Goal: Task Accomplishment & Management: Use online tool/utility

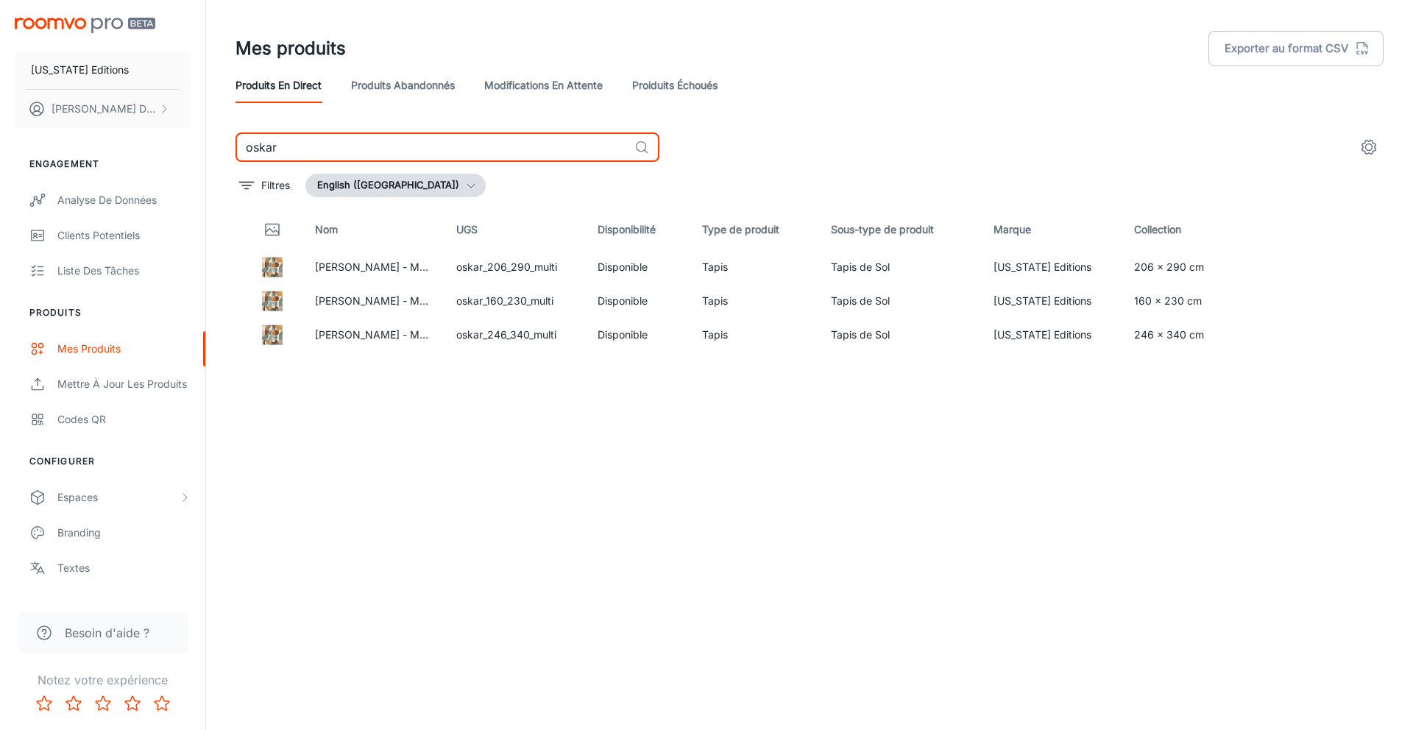
click at [317, 141] on input "oskar" at bounding box center [432, 146] width 393 height 29
click at [317, 142] on input "oskar" at bounding box center [432, 146] width 393 height 29
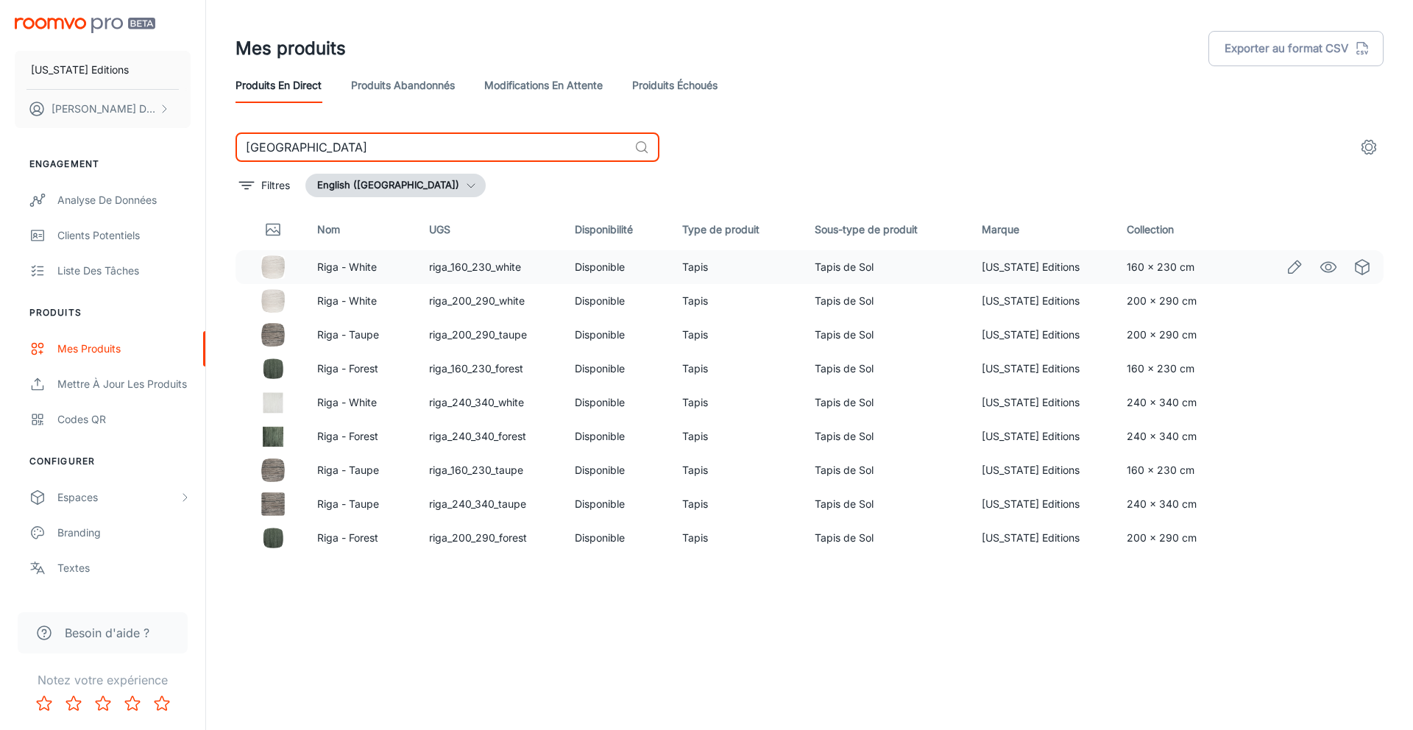
type input "[GEOGRAPHIC_DATA]"
click at [462, 269] on td "riga_160_230_white" at bounding box center [489, 267] width 145 height 34
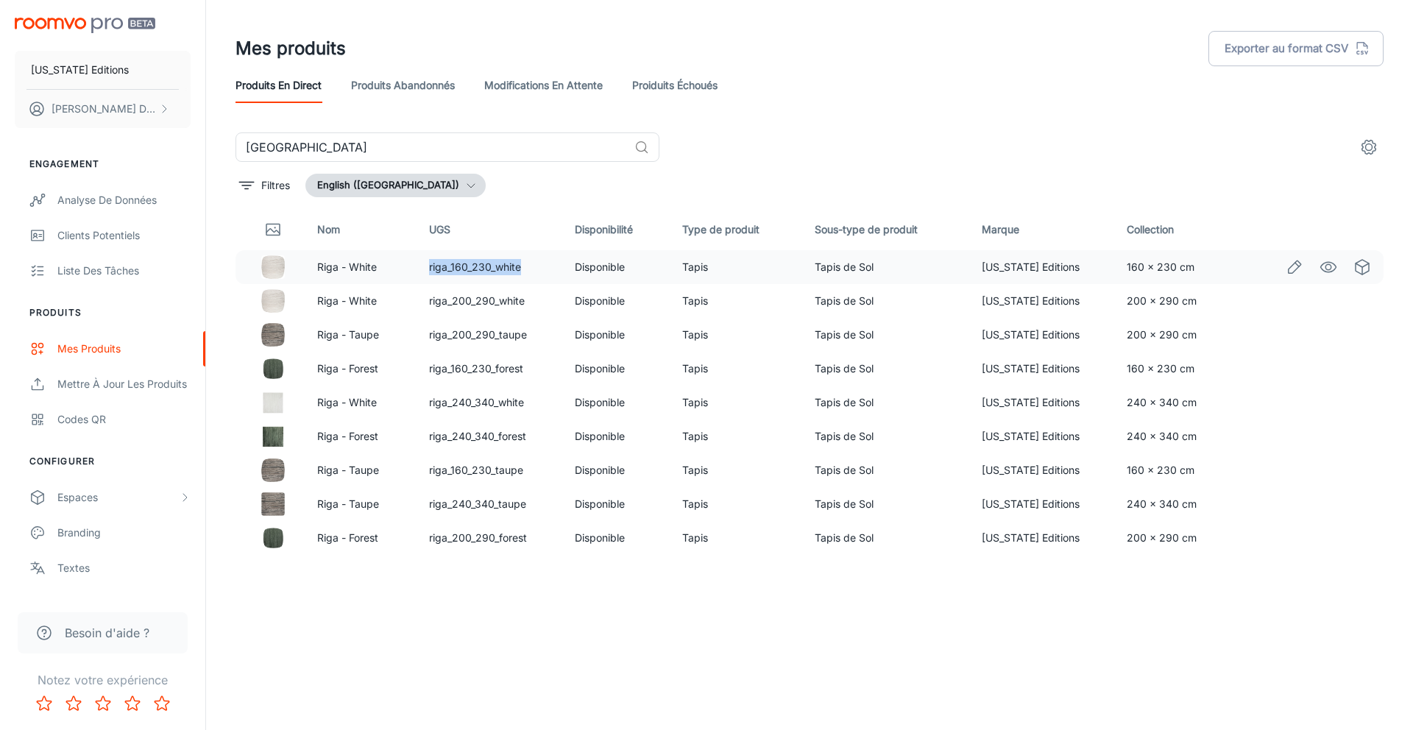
click at [462, 269] on td "riga_160_230_white" at bounding box center [489, 267] width 145 height 34
click at [471, 297] on td "riga_200_290_white" at bounding box center [489, 301] width 145 height 34
click at [487, 332] on td "riga_200_290_taupe" at bounding box center [489, 335] width 145 height 34
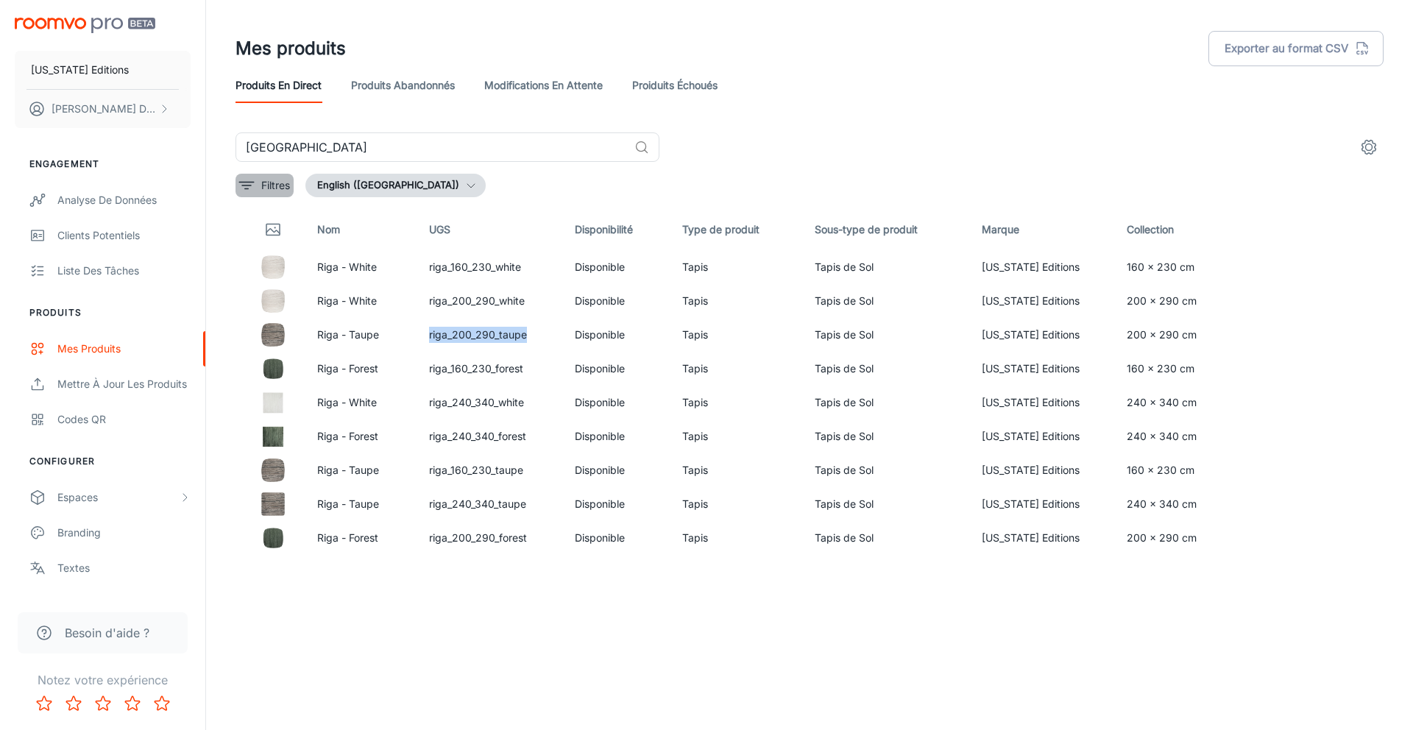
click at [263, 184] on p "Filtres" at bounding box center [275, 185] width 29 height 16
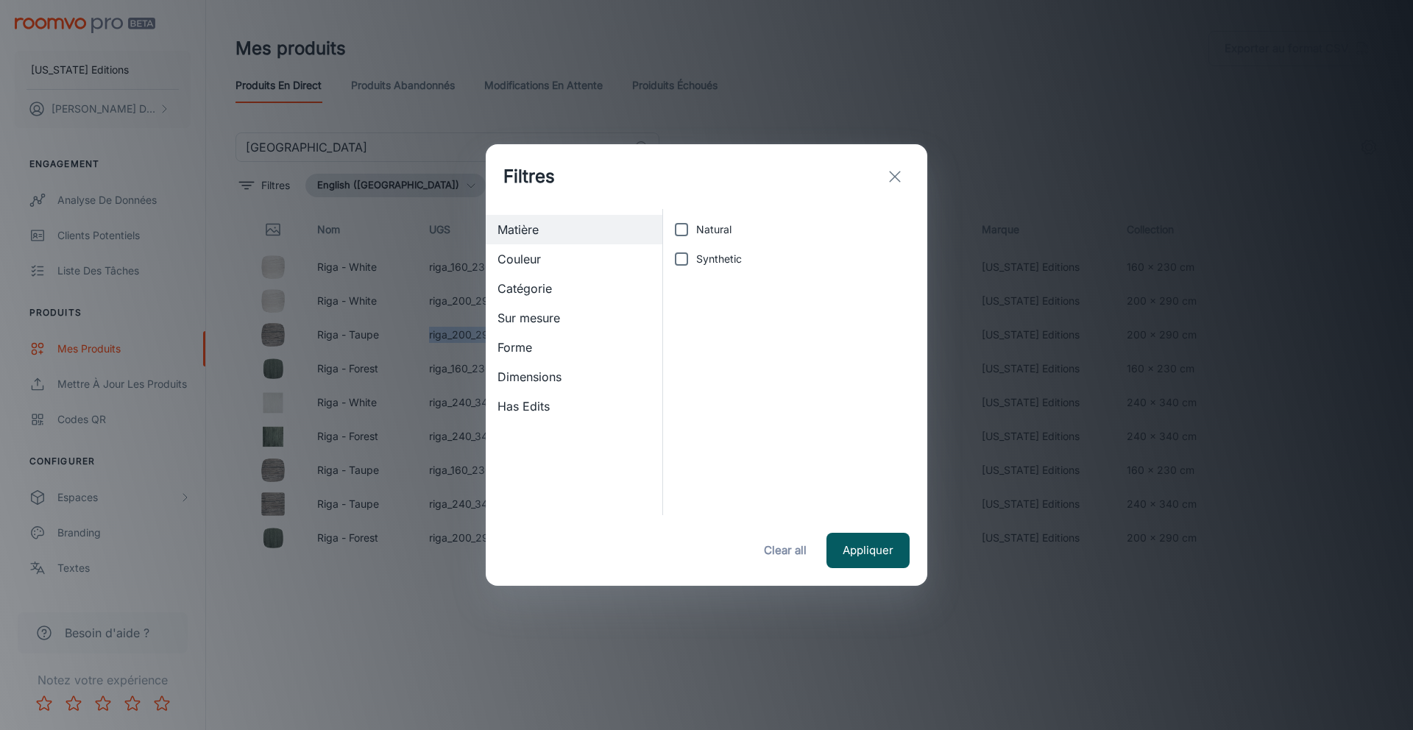
click at [600, 262] on span "Couleur" at bounding box center [574, 259] width 153 height 18
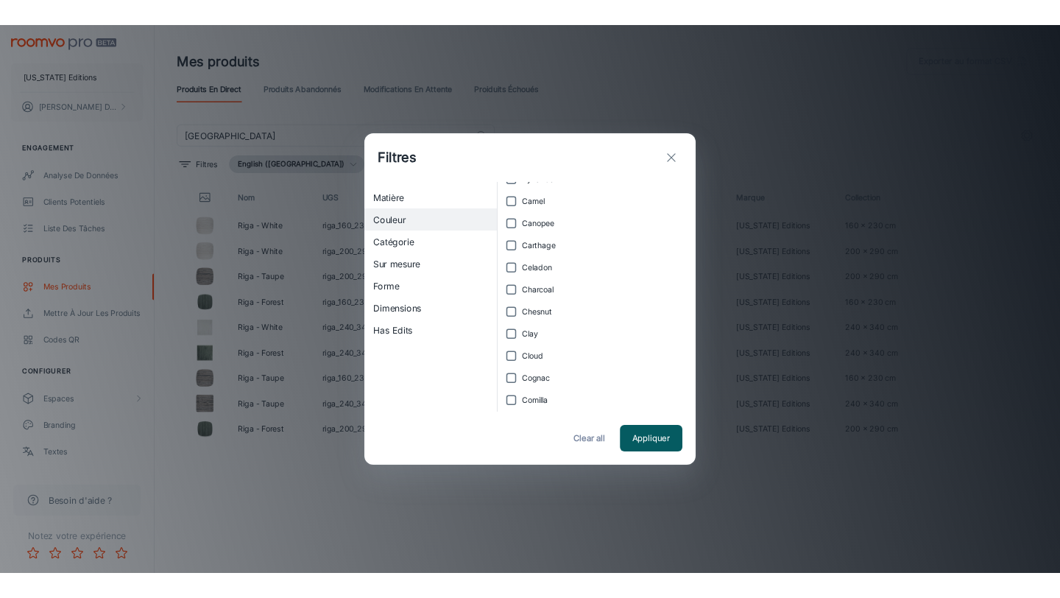
scroll to position [3297, 0]
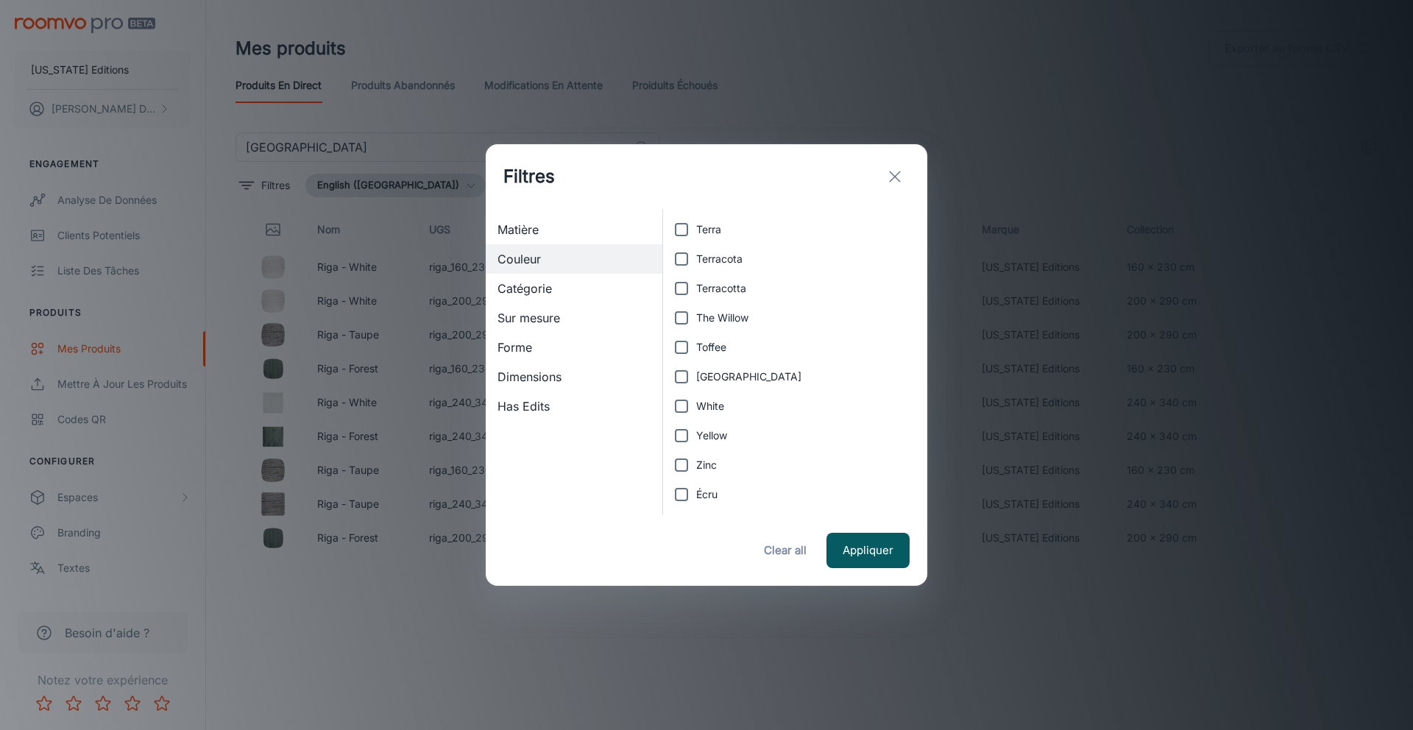
click at [684, 409] on input "White" at bounding box center [681, 406] width 29 height 29
checkbox input "true"
click at [865, 543] on button "Appliquer" at bounding box center [868, 550] width 83 height 35
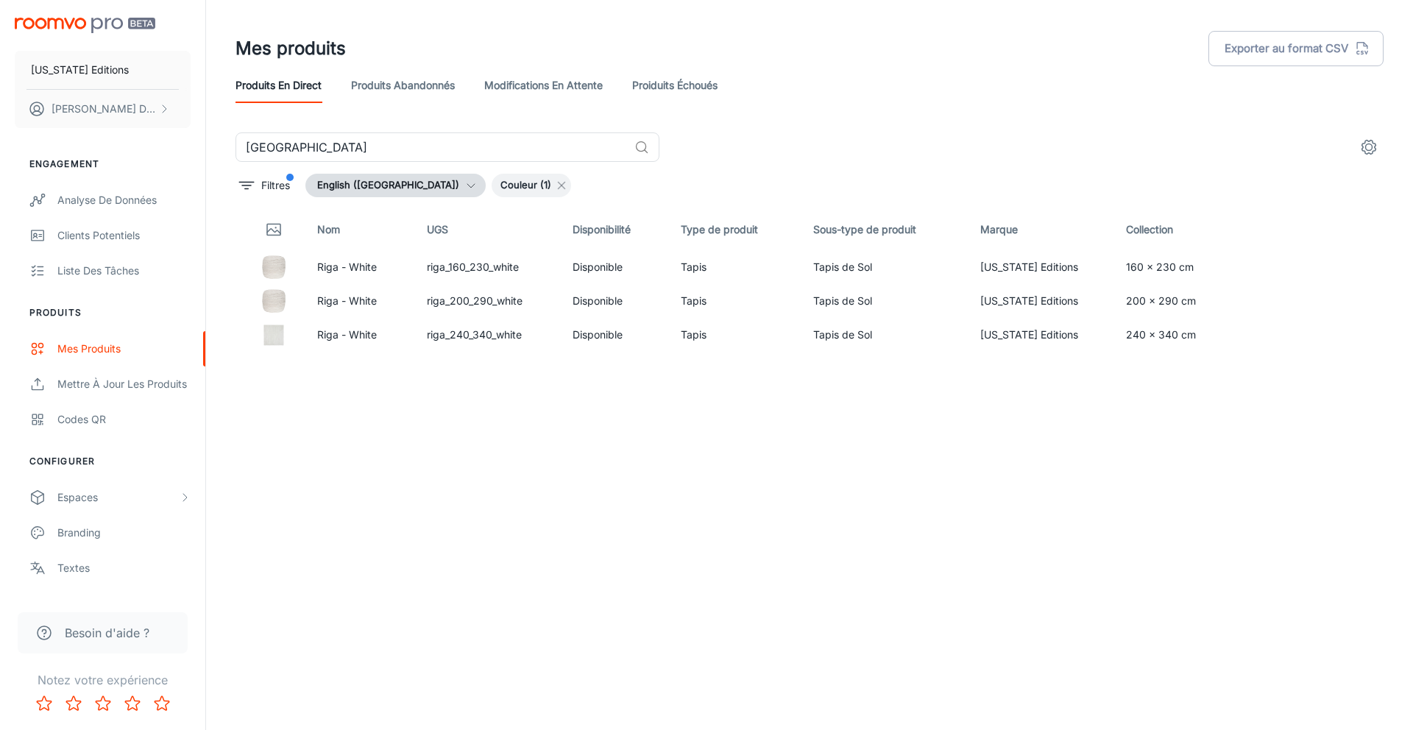
click at [556, 182] on icon at bounding box center [562, 186] width 12 height 12
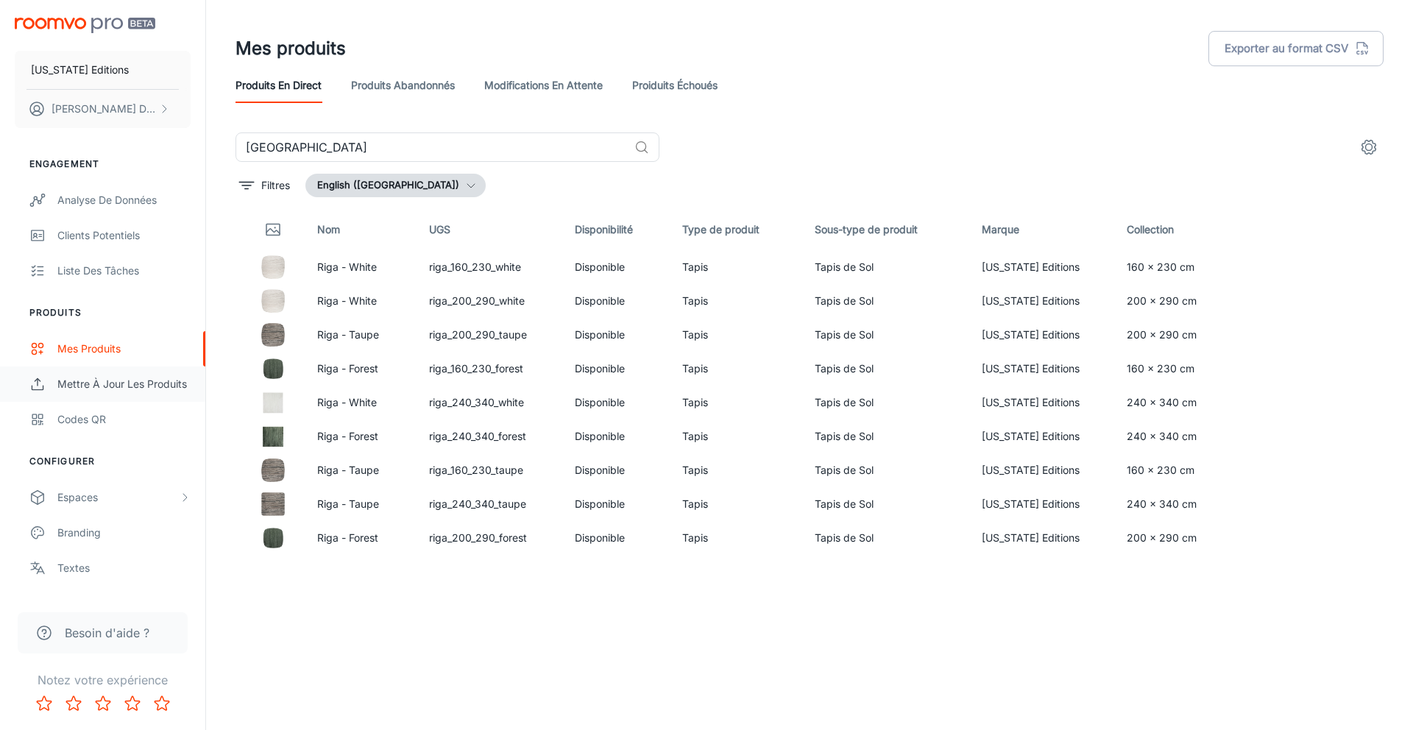
click at [107, 390] on div "Mettre à jour les produits" at bounding box center [123, 384] width 133 height 16
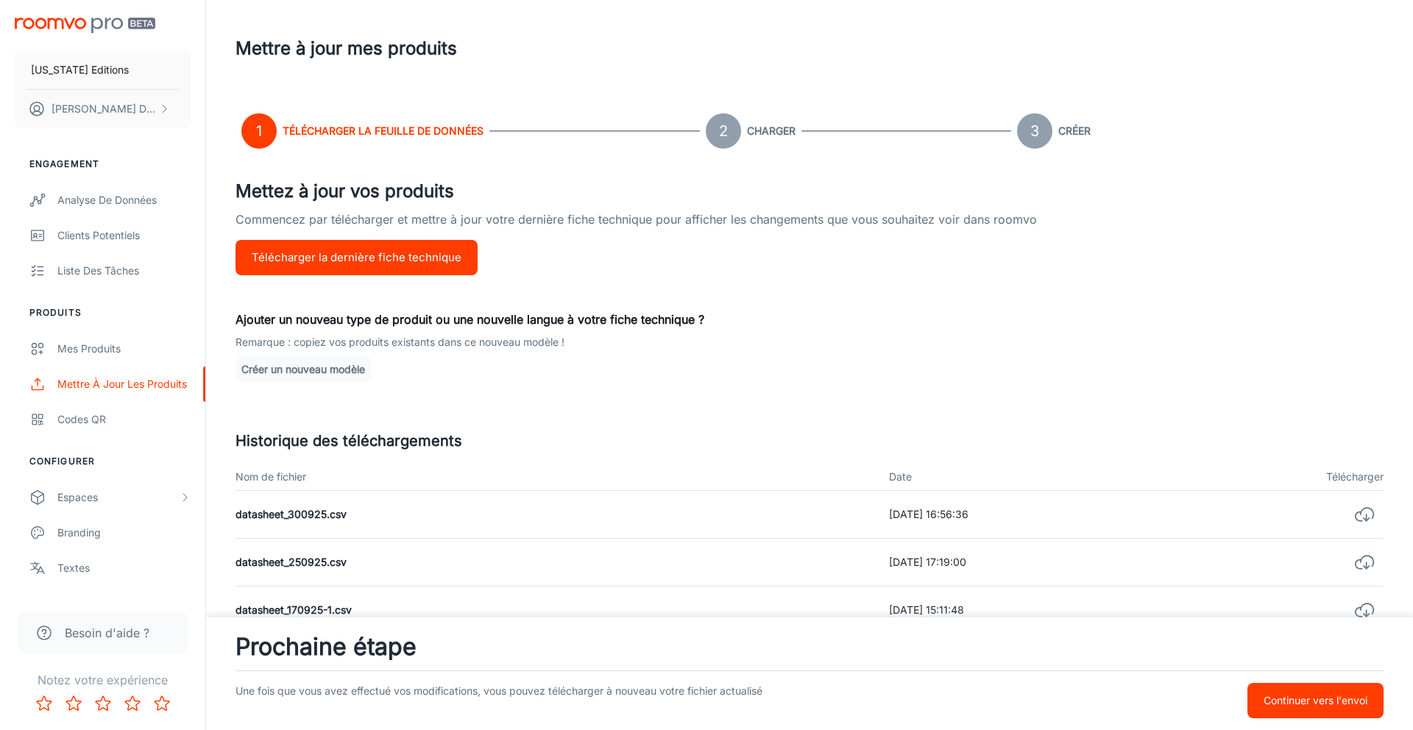
click at [367, 261] on button "Télécharger la dernière fiche technique" at bounding box center [357, 257] width 242 height 35
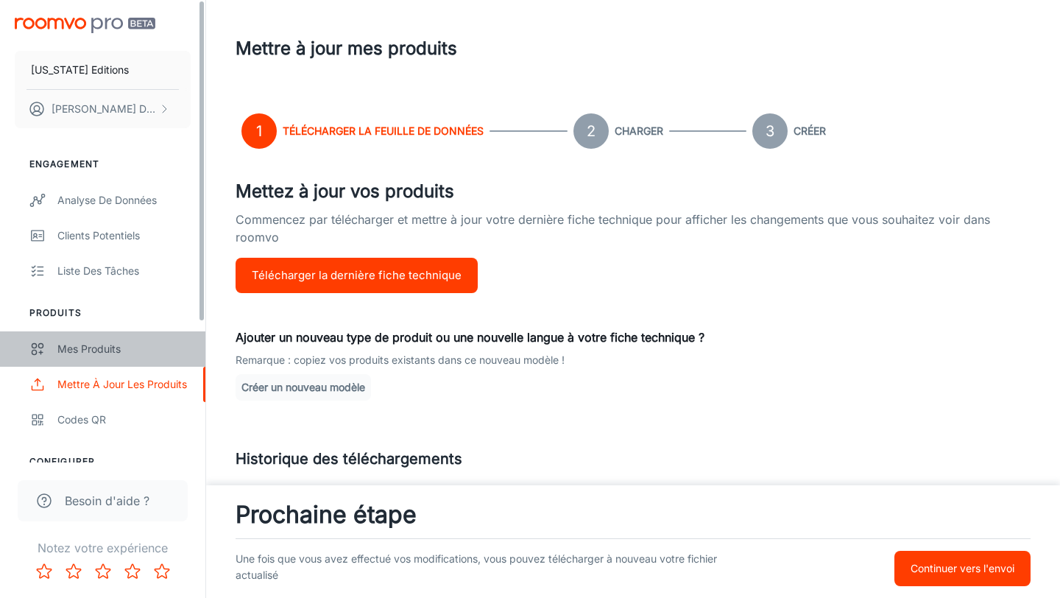
click at [127, 347] on div "Mes produits" at bounding box center [123, 349] width 133 height 16
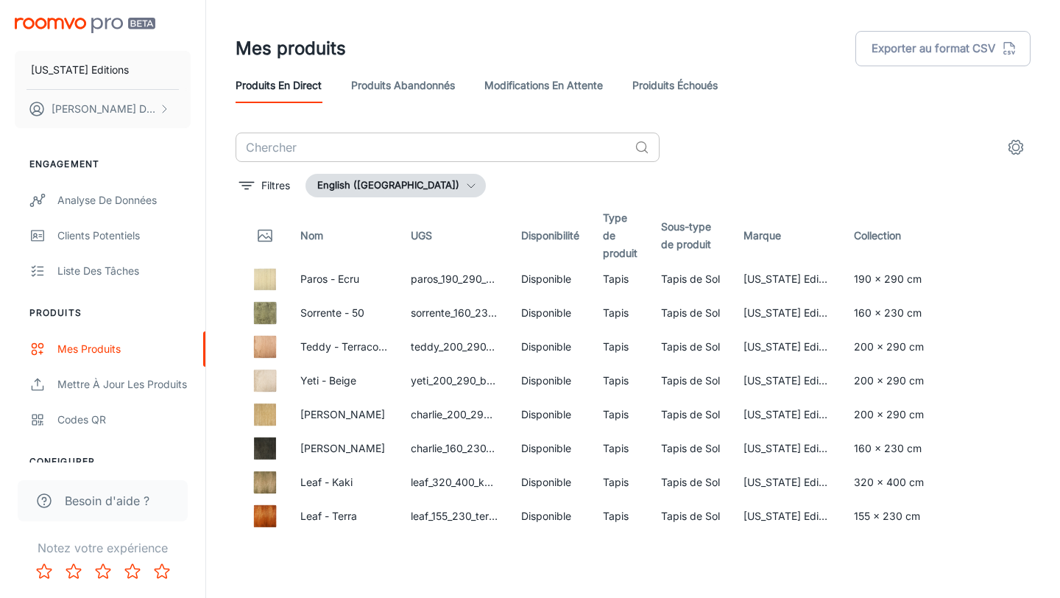
click at [458, 155] on input "text" at bounding box center [432, 146] width 393 height 29
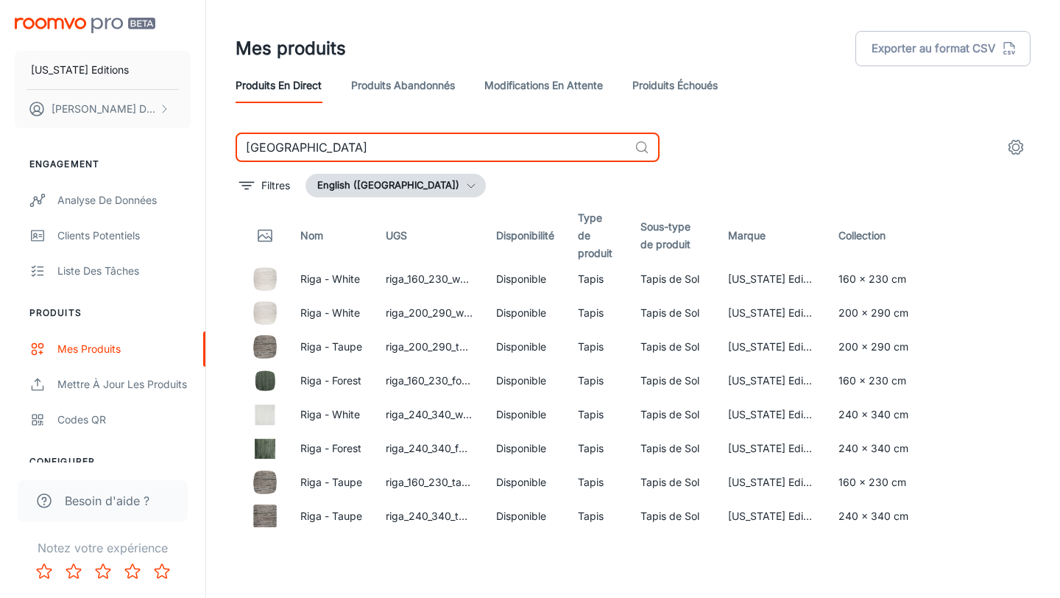
type input "[GEOGRAPHIC_DATA]"
drag, startPoint x: 503, startPoint y: 190, endPoint x: 498, endPoint y: 219, distance: 29.9
click at [503, 190] on div "Filtres English ([GEOGRAPHIC_DATA])" at bounding box center [633, 186] width 795 height 24
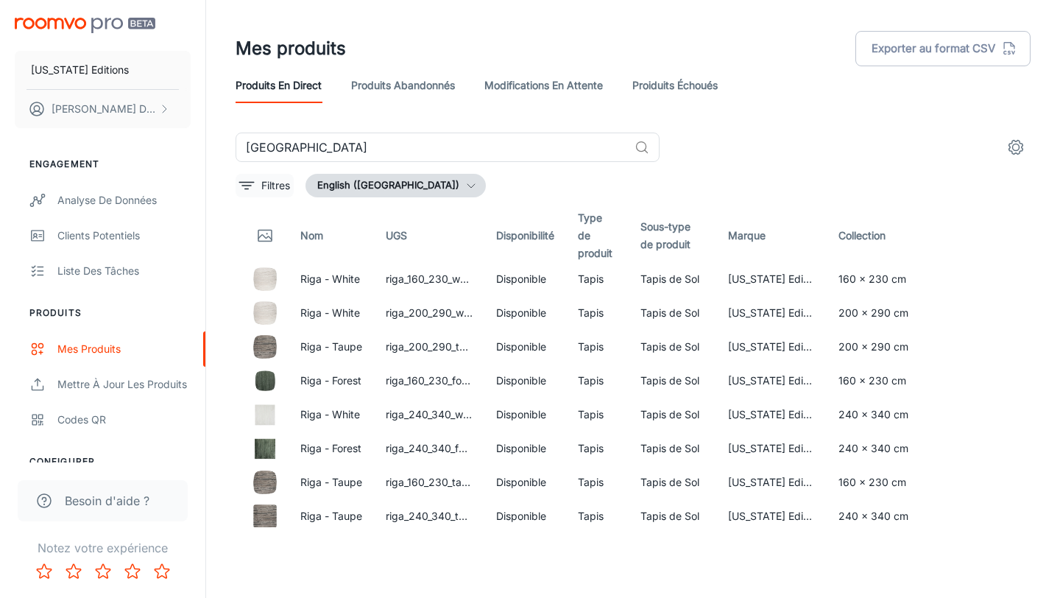
click at [268, 183] on p "Filtres" at bounding box center [275, 185] width 29 height 16
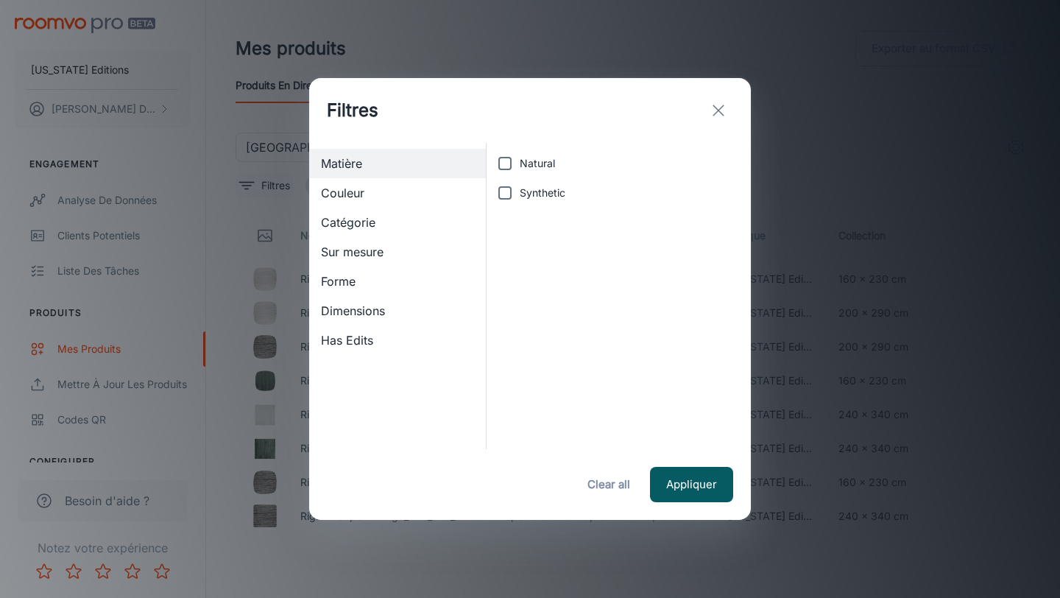
click at [268, 183] on div "Filtres Matière Couleur Catégorie Sur mesure Forme Dimensions Has Edits Natural…" at bounding box center [530, 299] width 1060 height 598
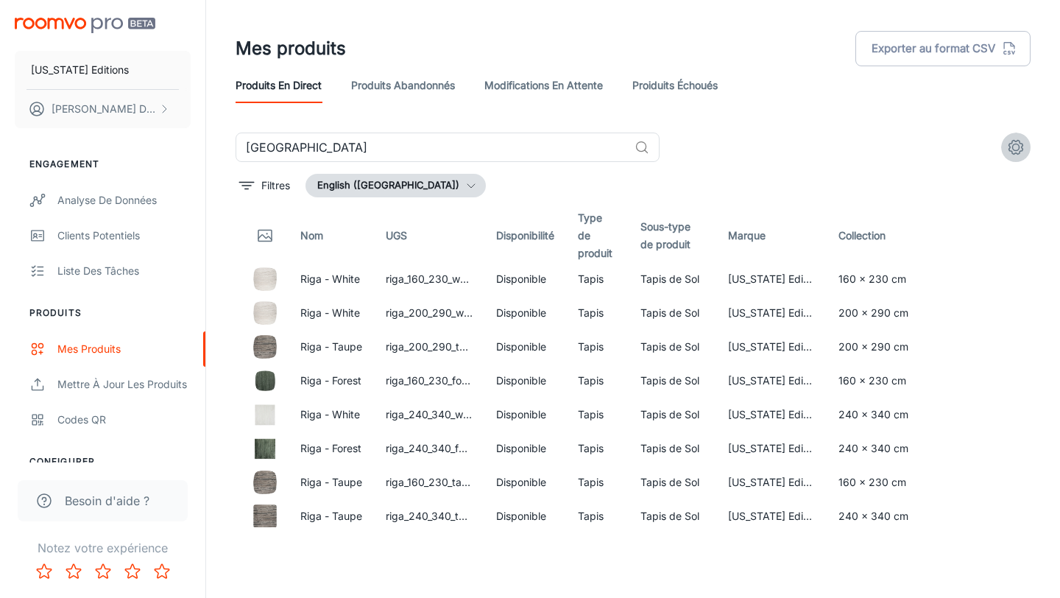
click at [1009, 145] on icon "settings" at bounding box center [1016, 148] width 14 height 14
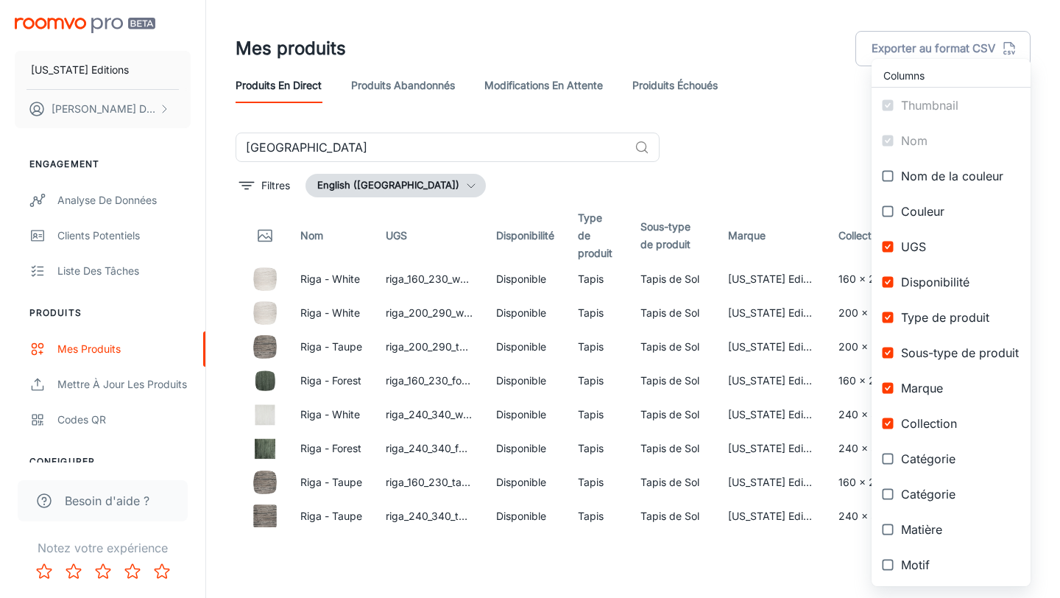
click at [885, 277] on input "checkbox" at bounding box center [887, 282] width 26 height 26
checkbox input "false"
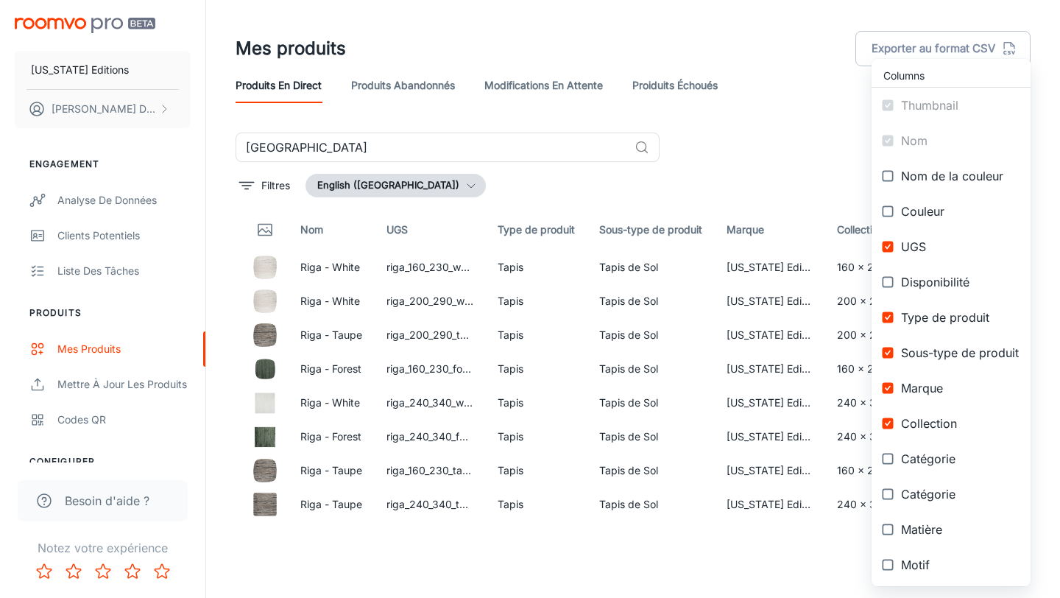
click at [888, 350] on input "checkbox" at bounding box center [887, 352] width 26 height 26
checkbox input "false"
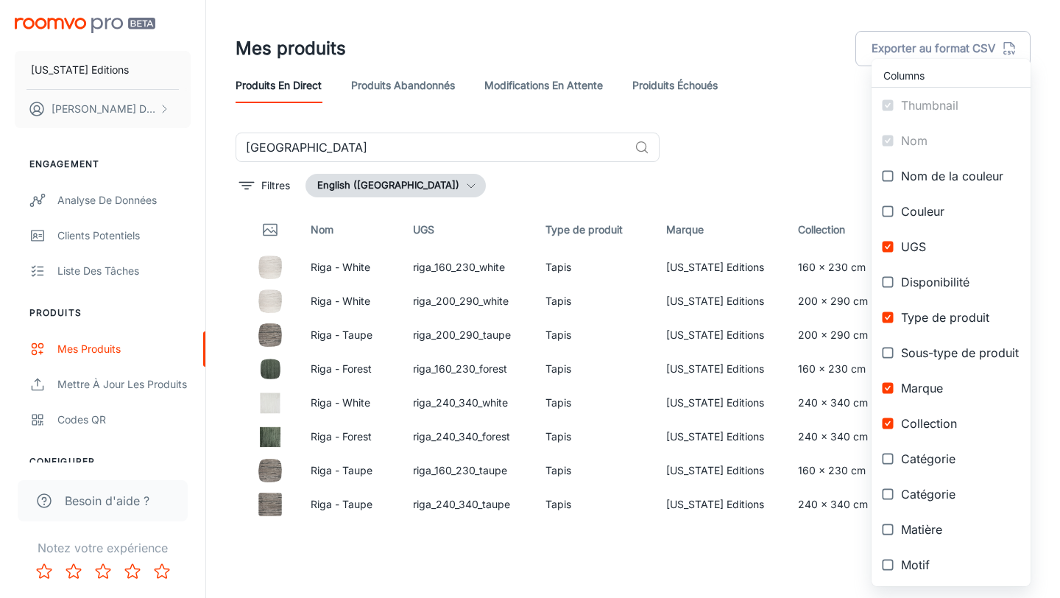
click at [731, 167] on div at bounding box center [530, 299] width 1060 height 598
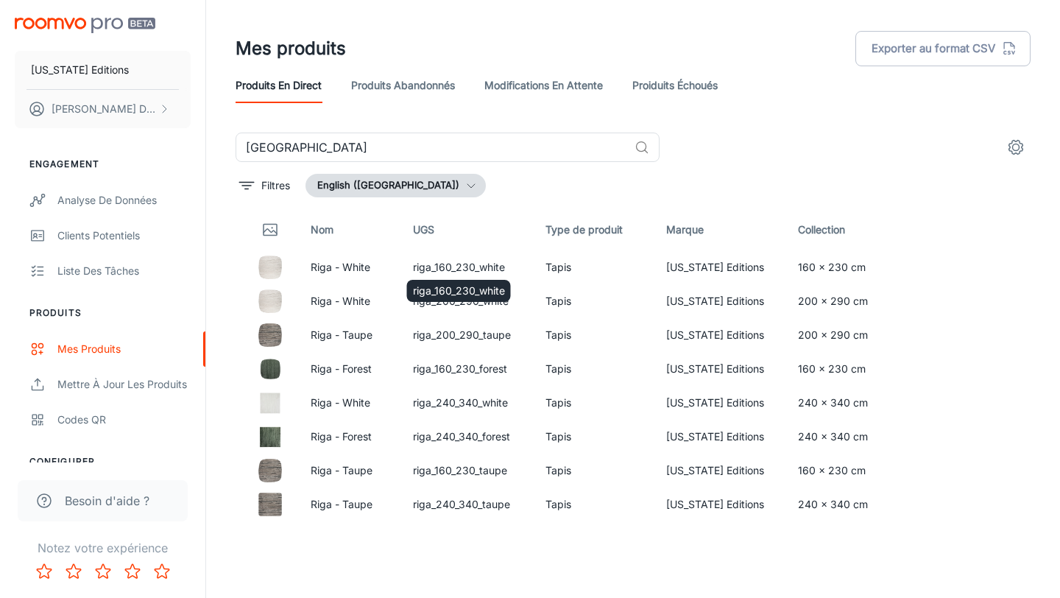
click at [462, 272] on div "riga_160_230_white" at bounding box center [459, 286] width 107 height 34
click at [467, 268] on td "riga_160_230_white" at bounding box center [467, 267] width 132 height 34
copy td "riga_160_230_white"
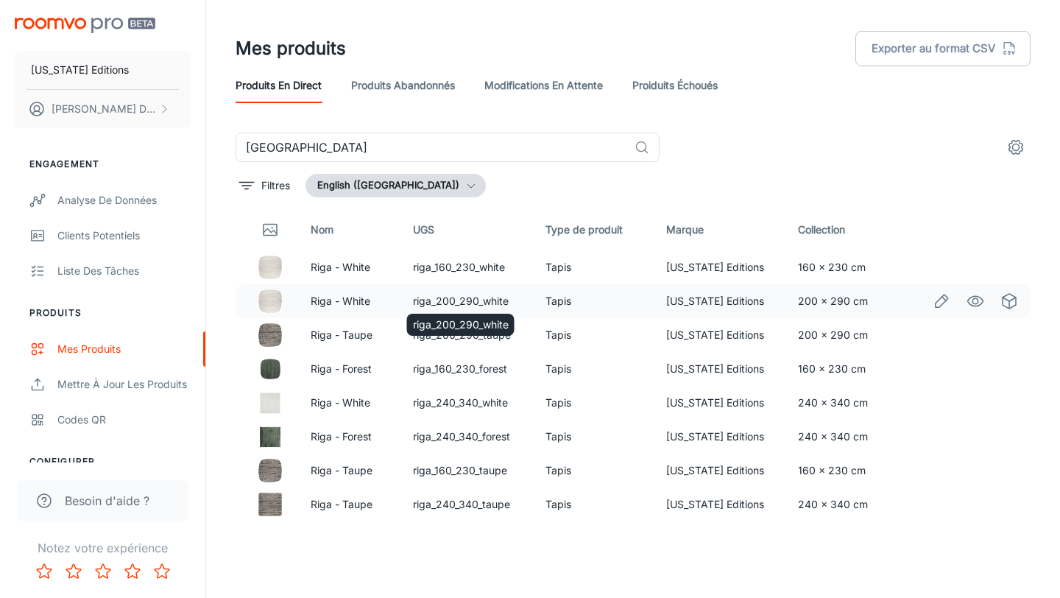
click at [470, 300] on td "riga_200_290_white" at bounding box center [467, 301] width 132 height 34
copy td "riga_200_290_white"
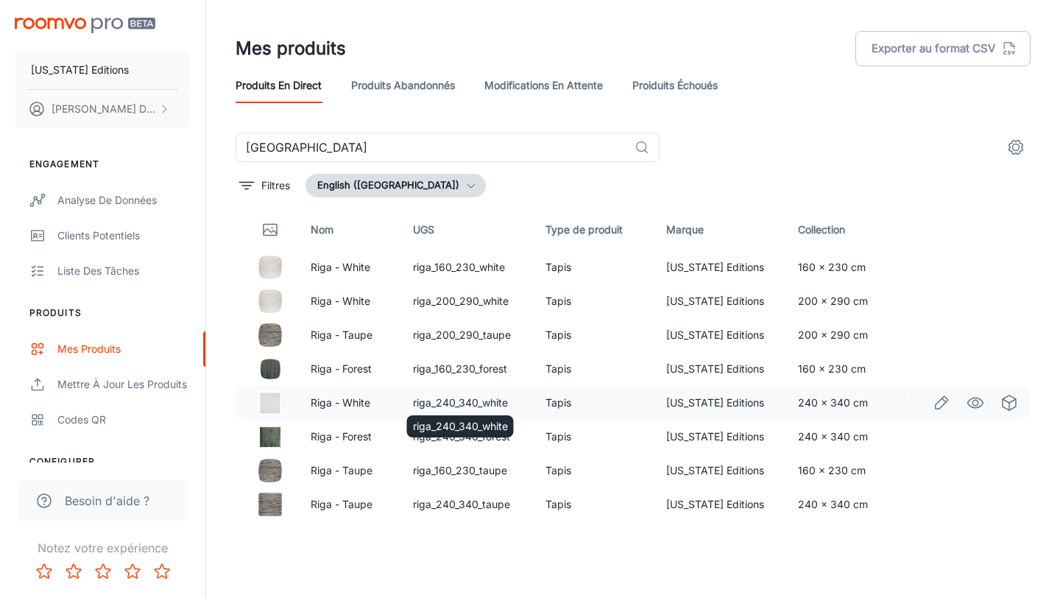
click at [469, 403] on td "riga_240_340_white" at bounding box center [467, 403] width 132 height 34
copy td "riga_240_340_white"
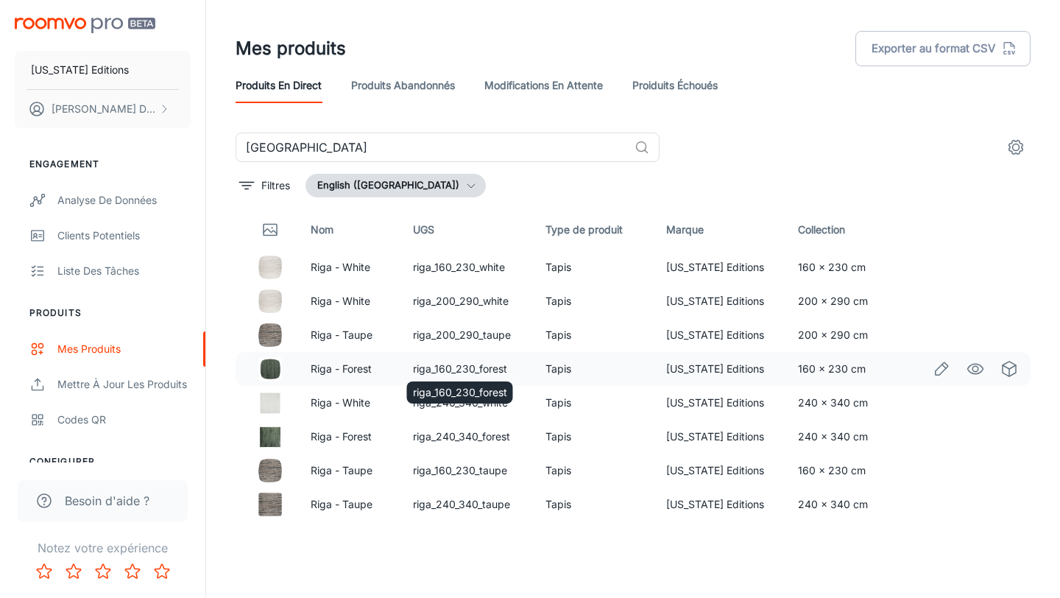
click at [469, 368] on td "riga_160_230_forest" at bounding box center [467, 369] width 132 height 34
copy td "riga_160_230_forest"
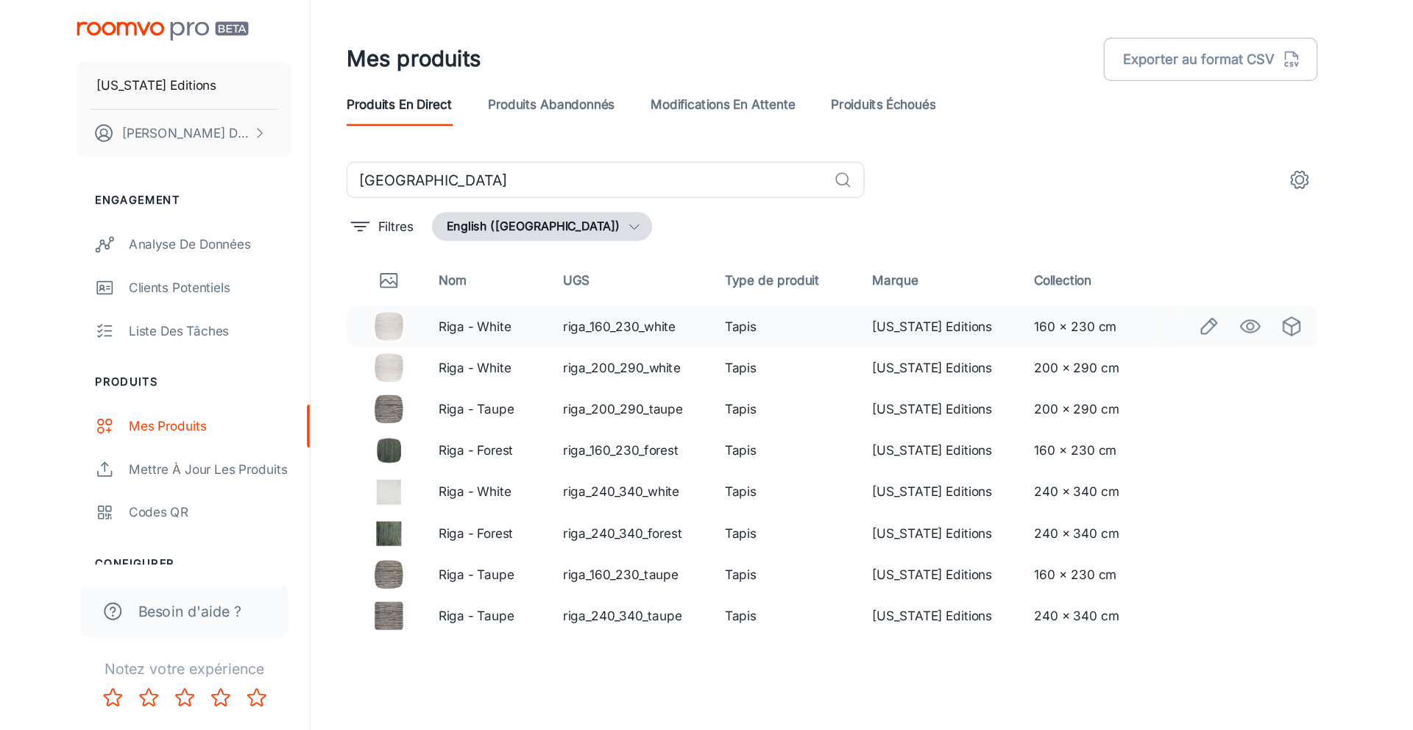
scroll to position [28, 0]
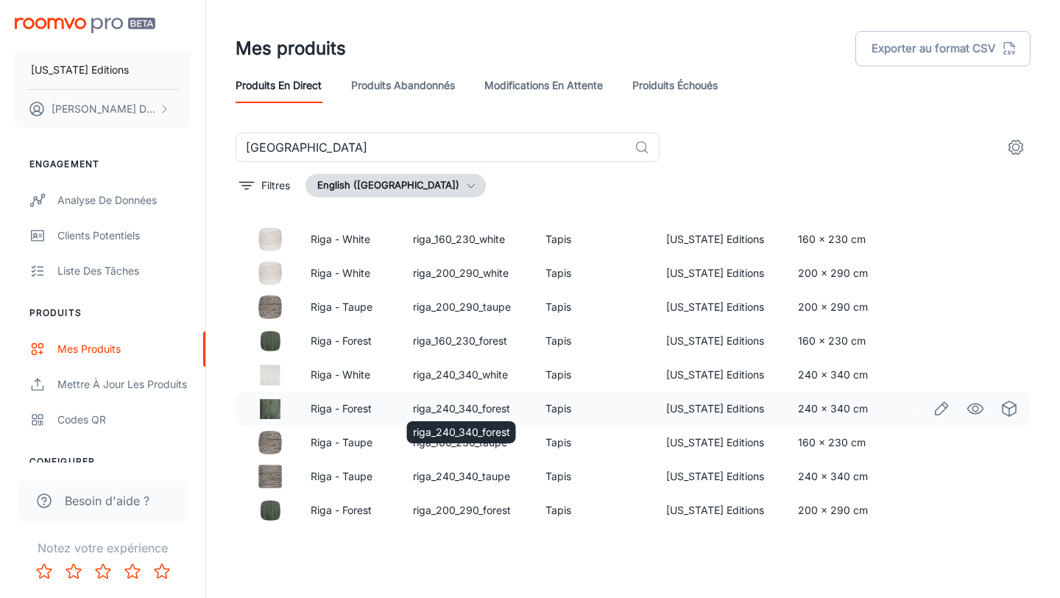
click at [476, 407] on td "riga_240_340_forest" at bounding box center [467, 409] width 132 height 34
copy td "riga_240_340_forest"
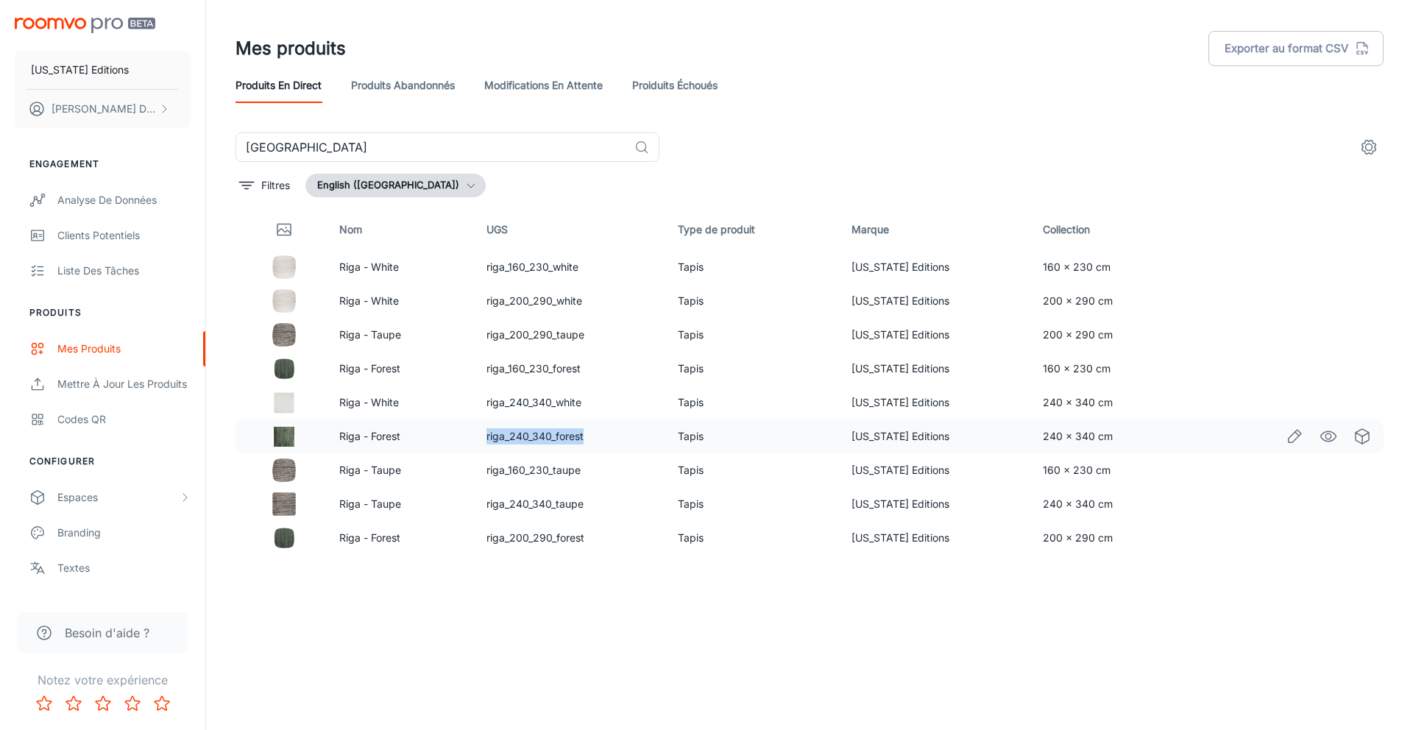
scroll to position [0, 0]
click at [126, 376] on div "Mettre à jour les produits" at bounding box center [123, 384] width 133 height 16
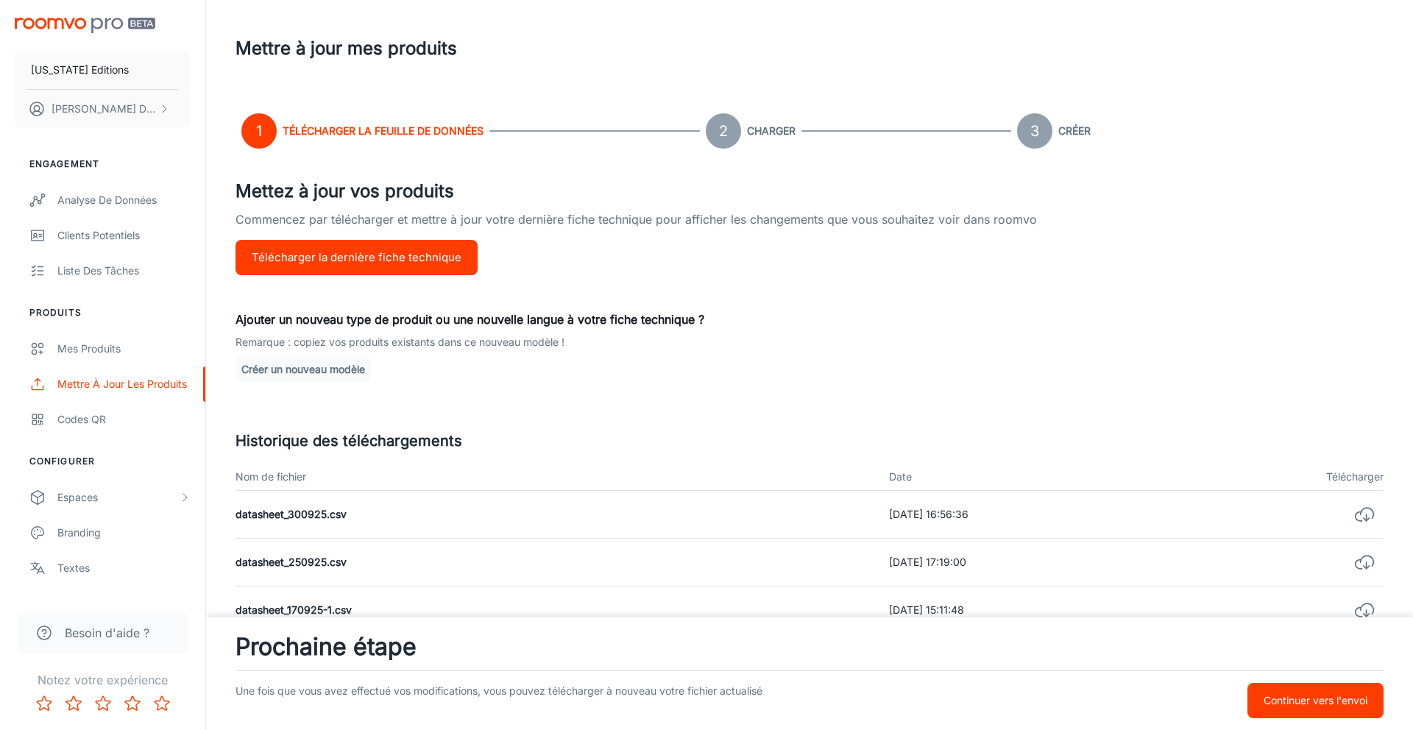
click at [346, 262] on button "Télécharger la dernière fiche technique" at bounding box center [357, 257] width 242 height 35
click at [1299, 693] on p "Continuer vers l'envoi" at bounding box center [1316, 701] width 104 height 16
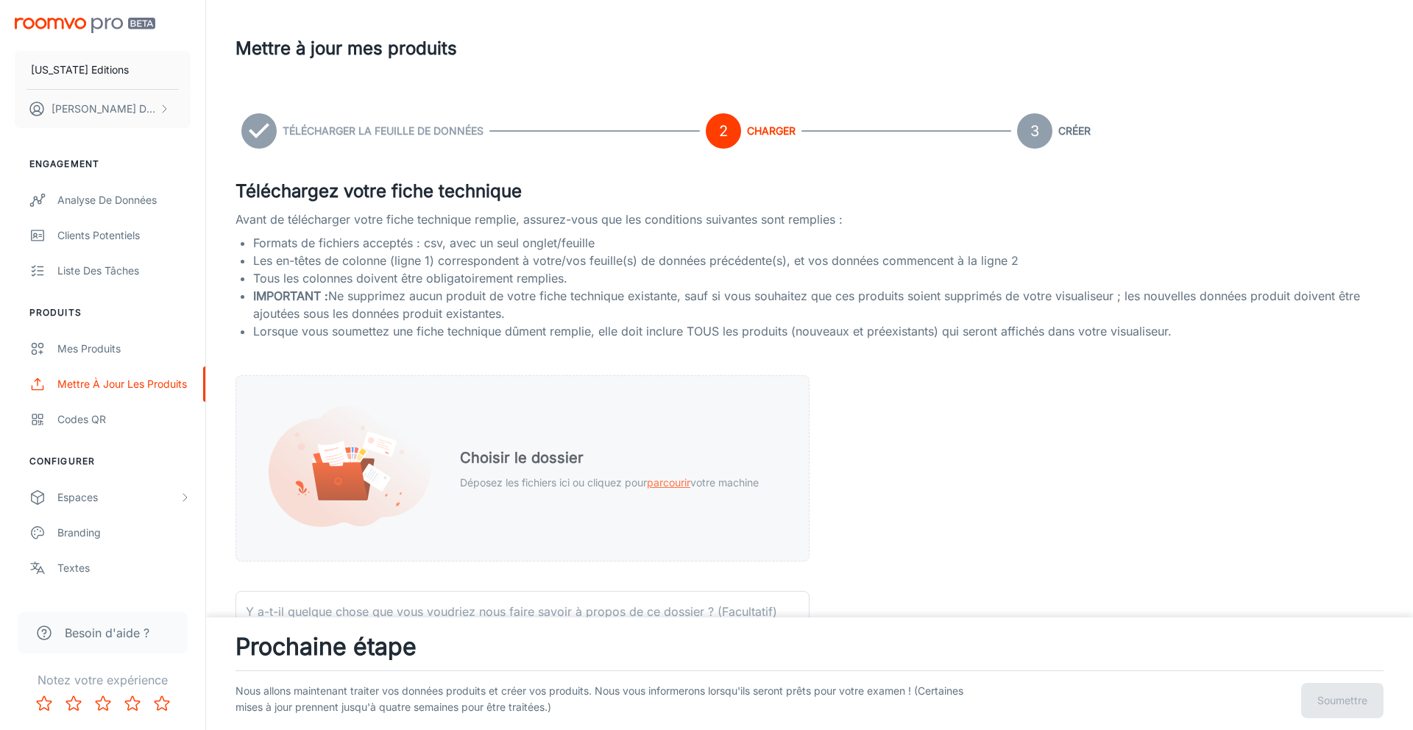
click at [621, 456] on h5 "Choisir le dossier" at bounding box center [609, 458] width 299 height 22
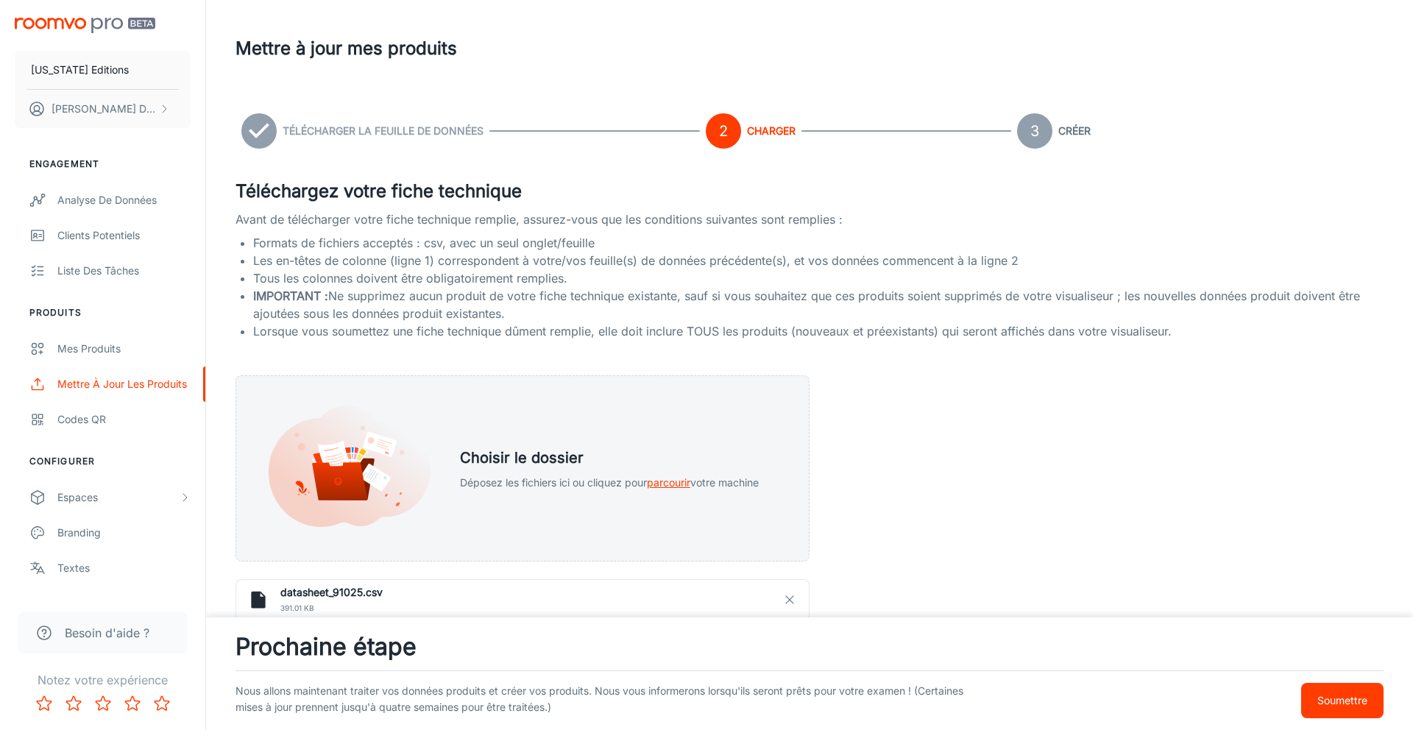
click at [1356, 699] on p "Soumettre" at bounding box center [1343, 701] width 50 height 16
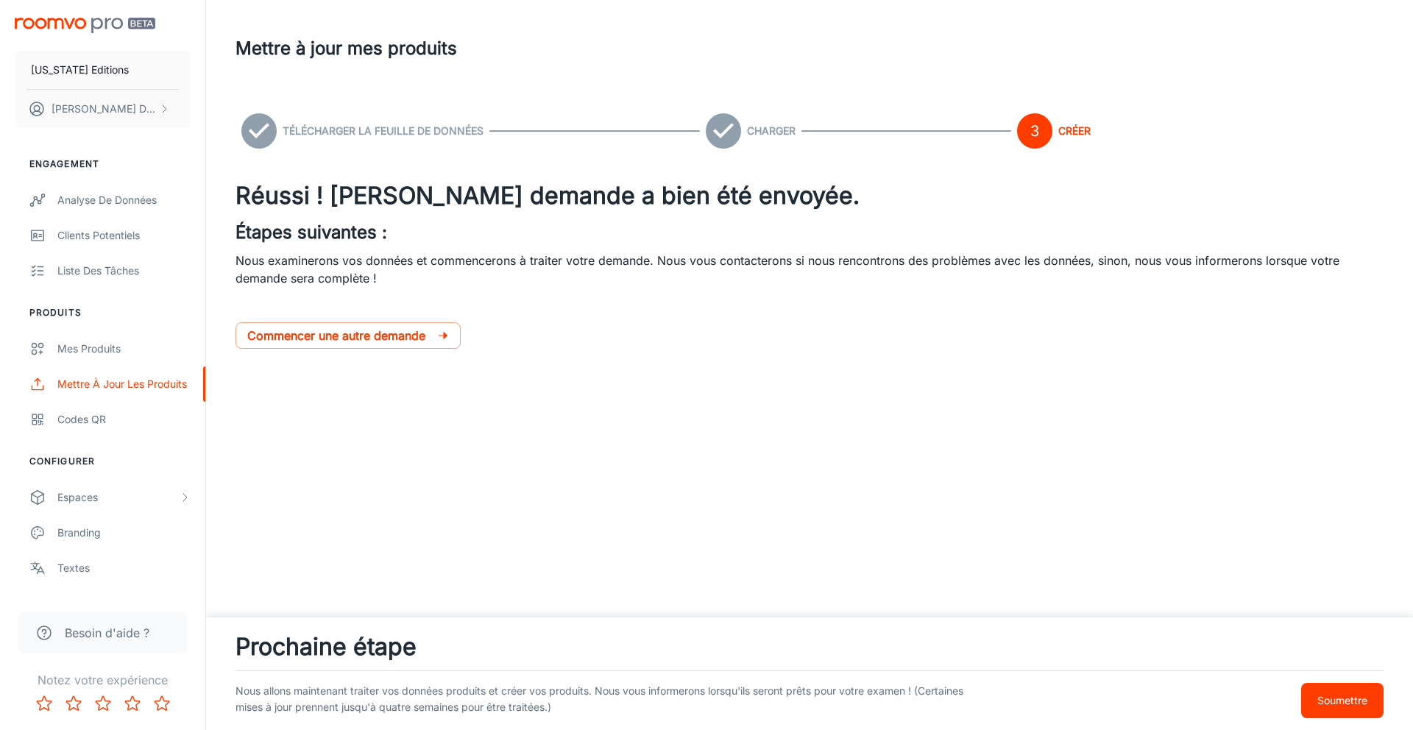
click at [1350, 693] on p "Soumettre" at bounding box center [1343, 701] width 50 height 16
